Goal: Obtain resource: Download file/media

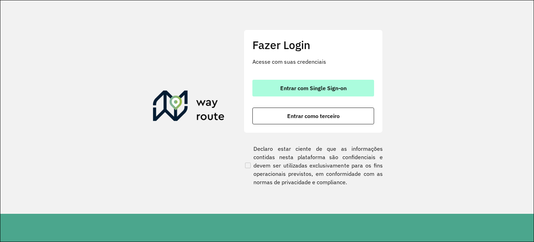
click at [339, 87] on span "Entrar com Single Sign-on" at bounding box center [313, 88] width 66 height 6
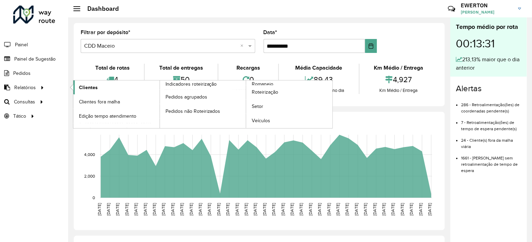
click at [82, 87] on span "Clientes" at bounding box center [88, 87] width 19 height 7
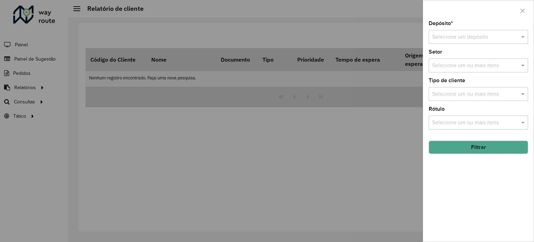
click at [456, 40] on input "text" at bounding box center [471, 37] width 79 height 8
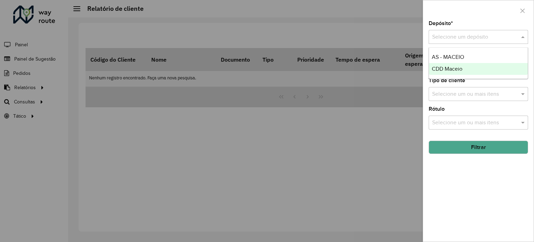
click at [457, 65] on div "CDD Maceio" at bounding box center [478, 69] width 99 height 12
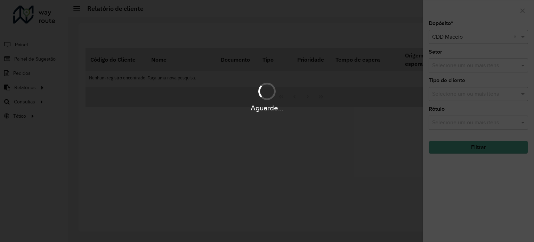
click at [463, 65] on div "Aguarde..." at bounding box center [267, 121] width 534 height 242
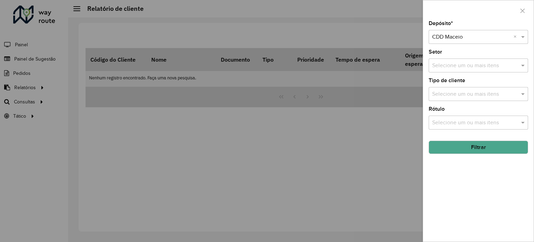
click at [464, 65] on input "text" at bounding box center [474, 66] width 89 height 8
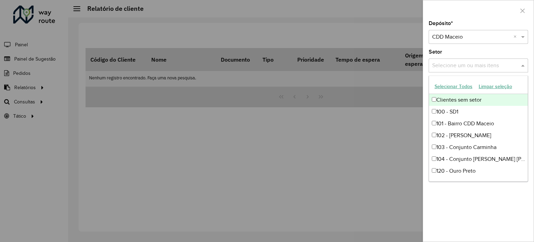
click at [457, 87] on button "Selecionar Todos" at bounding box center [453, 86] width 44 height 11
click at [403, 129] on div at bounding box center [267, 121] width 534 height 242
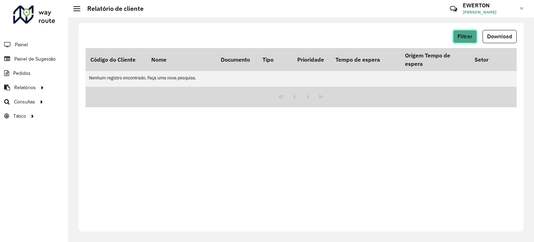
click at [469, 33] on button "Filtrar" at bounding box center [465, 36] width 24 height 13
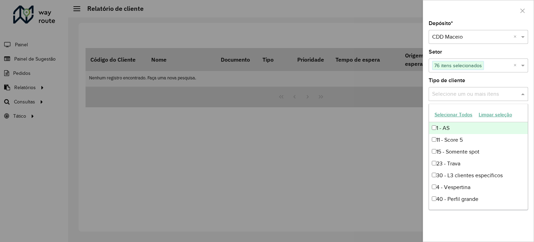
click at [485, 90] on input "text" at bounding box center [474, 94] width 89 height 8
click at [467, 112] on button "Selecionar Todos" at bounding box center [453, 114] width 44 height 11
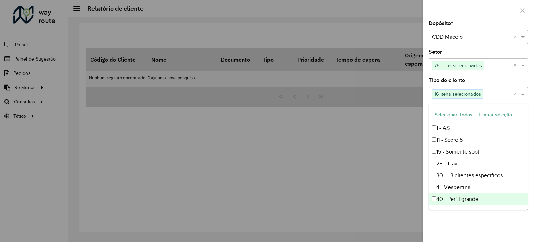
click at [496, 224] on div "Depósito * Selecione um depósito × CDD Maceio × Setor Selecione um ou mais iten…" at bounding box center [478, 131] width 111 height 220
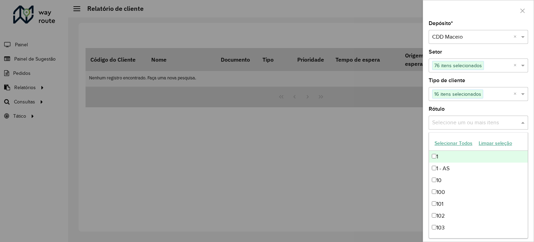
click at [480, 123] on input "text" at bounding box center [474, 123] width 89 height 8
click at [463, 140] on button "Selecionar Todos" at bounding box center [453, 143] width 44 height 11
click at [502, 109] on div "Rótulo Selecione um ou mais itens 90 itens selecionados ×" at bounding box center [478, 117] width 99 height 23
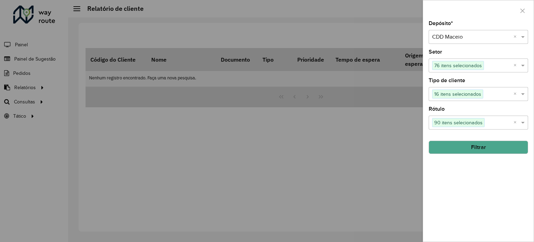
click at [490, 144] on button "Filtrar" at bounding box center [478, 146] width 99 height 13
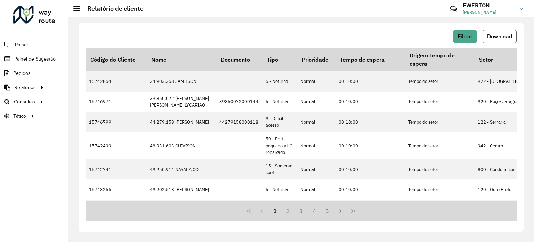
click at [505, 36] on span "Download" at bounding box center [499, 36] width 25 height 6
click at [459, 33] on span "Filtrar" at bounding box center [464, 36] width 15 height 6
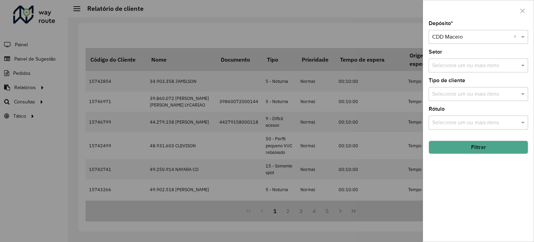
click at [493, 144] on button "Filtrar" at bounding box center [478, 146] width 99 height 13
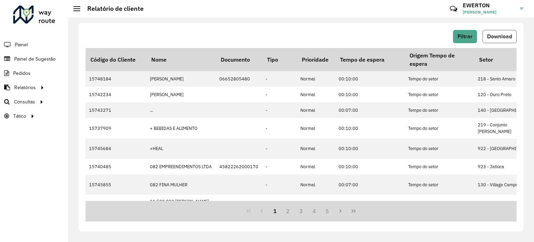
click at [506, 34] on span "Download" at bounding box center [499, 36] width 25 height 6
